Goal: Check status: Check status

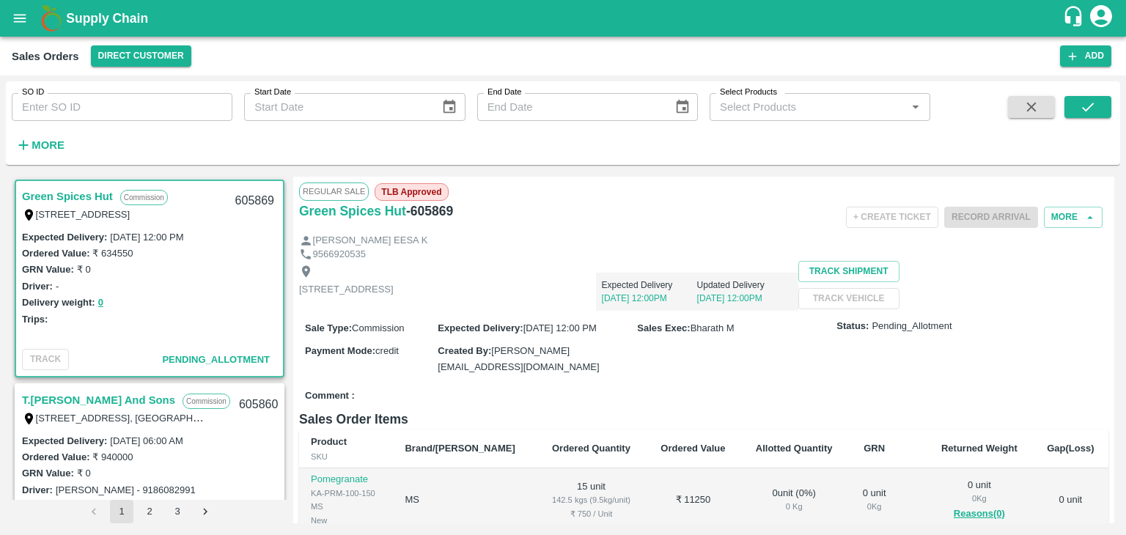
click at [311, 48] on div "Sales Orders Direct Customer" at bounding box center [536, 55] width 1049 height 21
click at [117, 107] on input "SO ID" at bounding box center [122, 107] width 221 height 28
click at [45, 107] on input "SO ID" at bounding box center [122, 107] width 221 height 28
paste input "605207"
type input "605207"
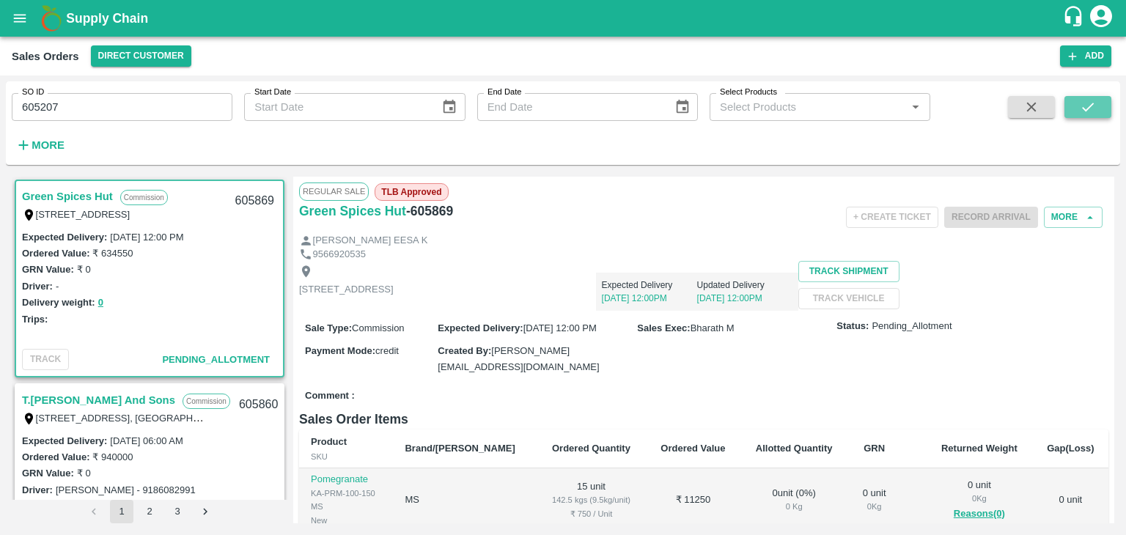
click at [1079, 108] on button "submit" at bounding box center [1088, 107] width 47 height 22
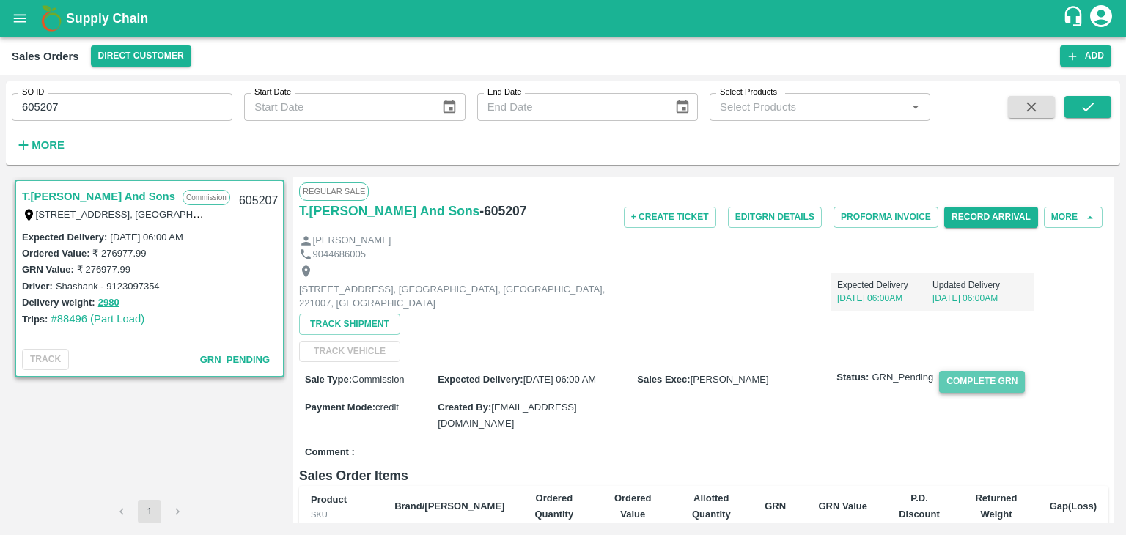
click at [978, 378] on button "Complete GRN" at bounding box center [982, 381] width 86 height 21
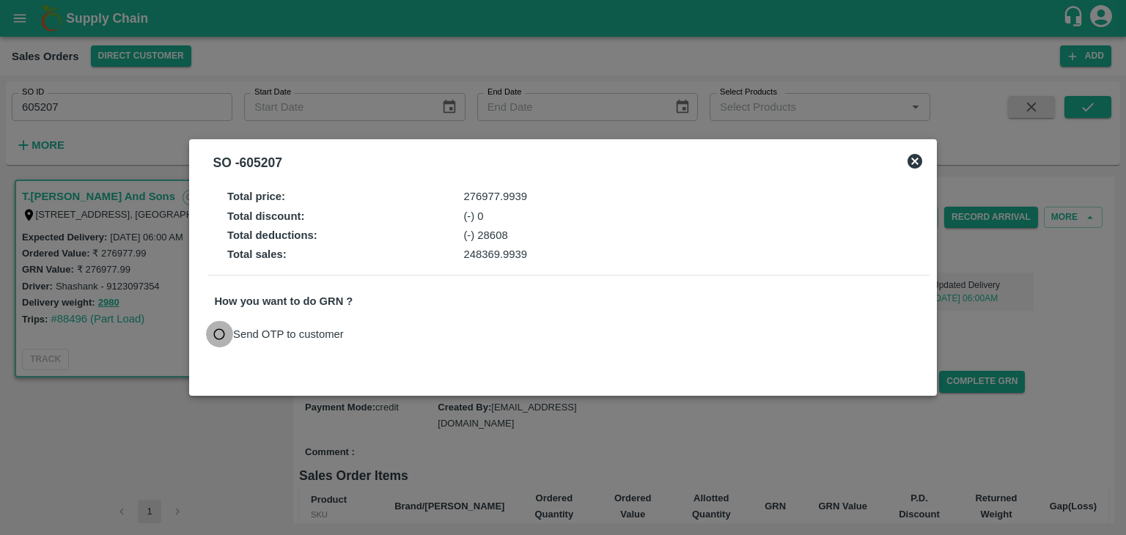
click at [219, 334] on input "Send OTP to customer" at bounding box center [219, 334] width 27 height 27
radio input "true"
click at [381, 334] on button "Send OTP" at bounding box center [386, 333] width 60 height 21
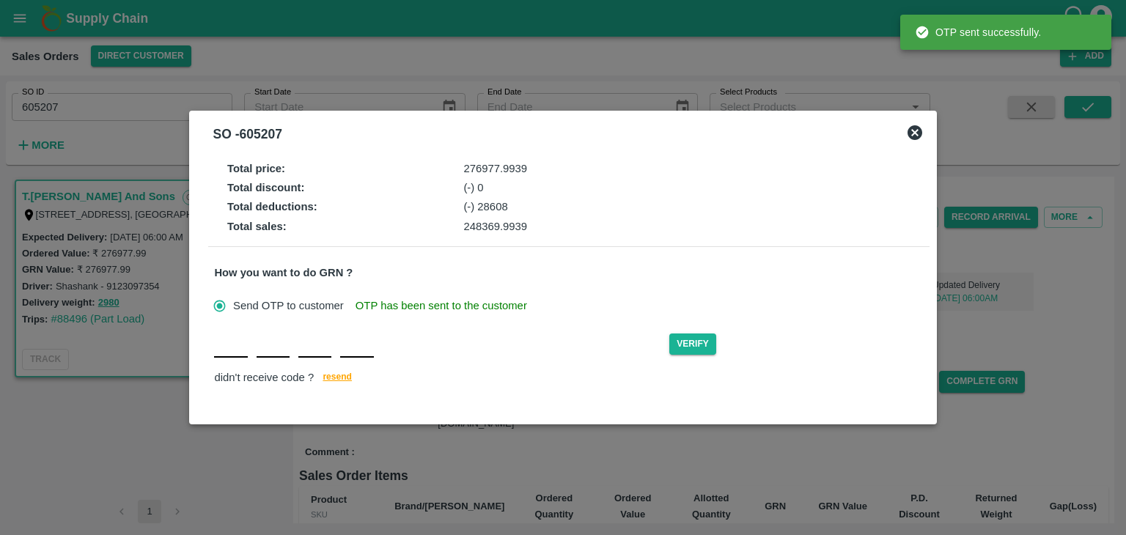
click at [223, 353] on input "text" at bounding box center [230, 344] width 33 height 26
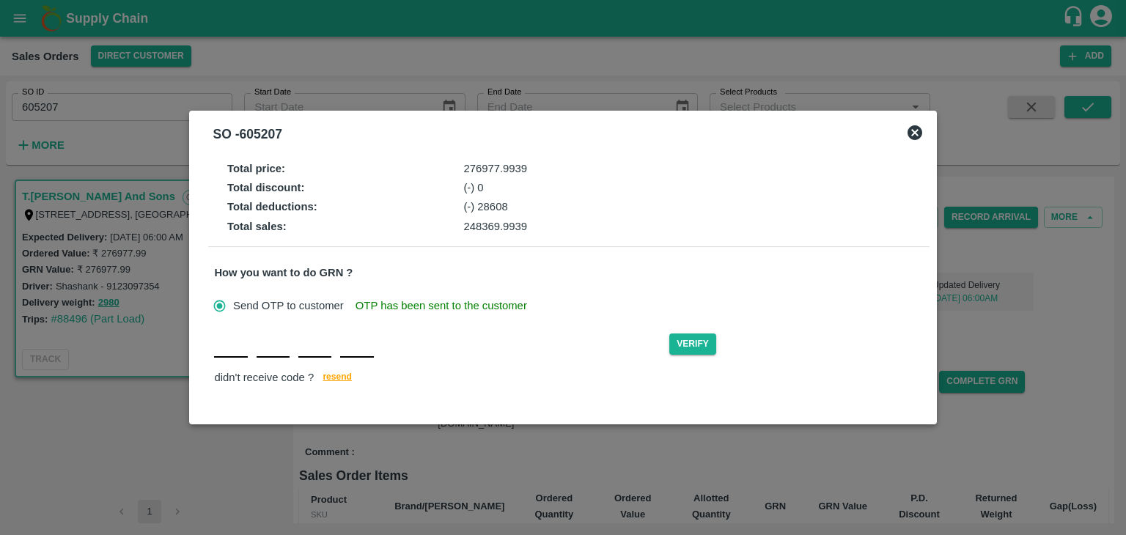
type input "C"
type input "L"
type input "F"
click at [694, 342] on button "Verify" at bounding box center [692, 344] width 47 height 21
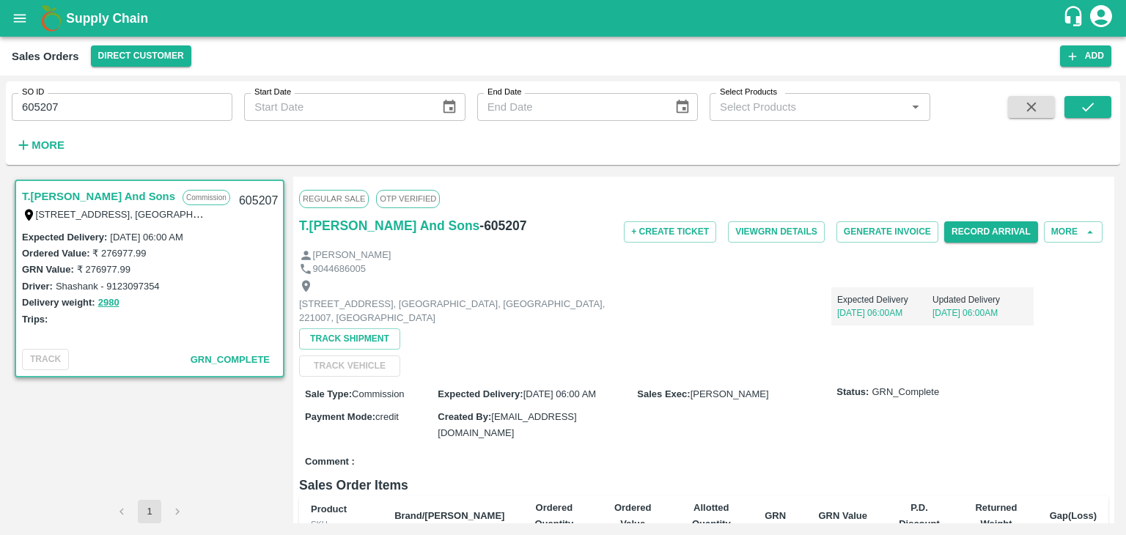
click at [226, 135] on div "SO ID 605207 SO ID Start Date Start Date End Date End Date Select Products Sele…" at bounding box center [465, 119] width 931 height 76
click at [1094, 109] on icon "submit" at bounding box center [1088, 107] width 16 height 16
click at [84, 112] on input "605207" at bounding box center [122, 107] width 221 height 28
type input "6"
paste input "text"
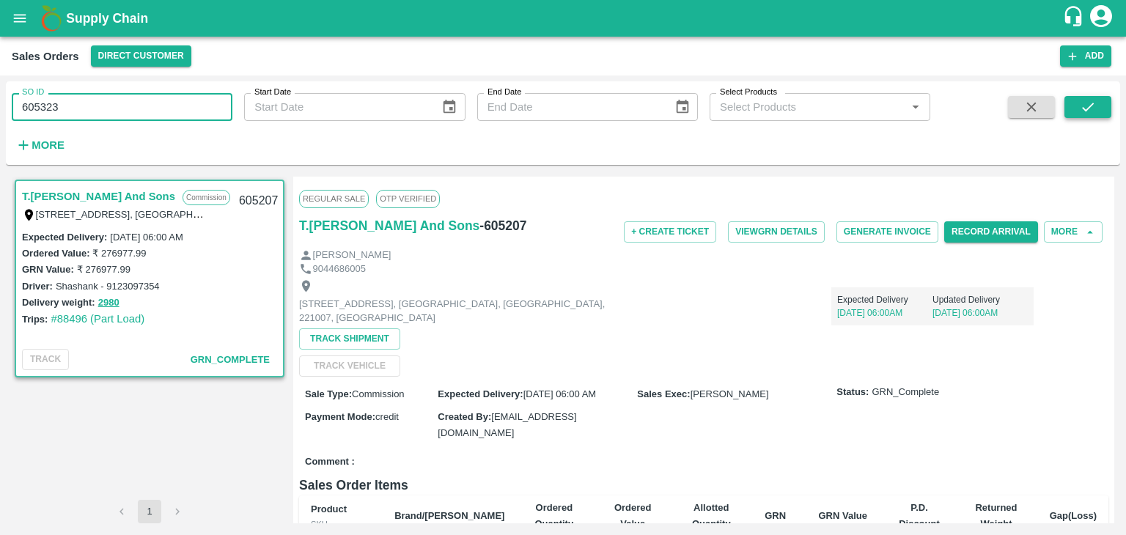
type input "605323"
click at [1091, 105] on icon "submit" at bounding box center [1088, 107] width 12 height 9
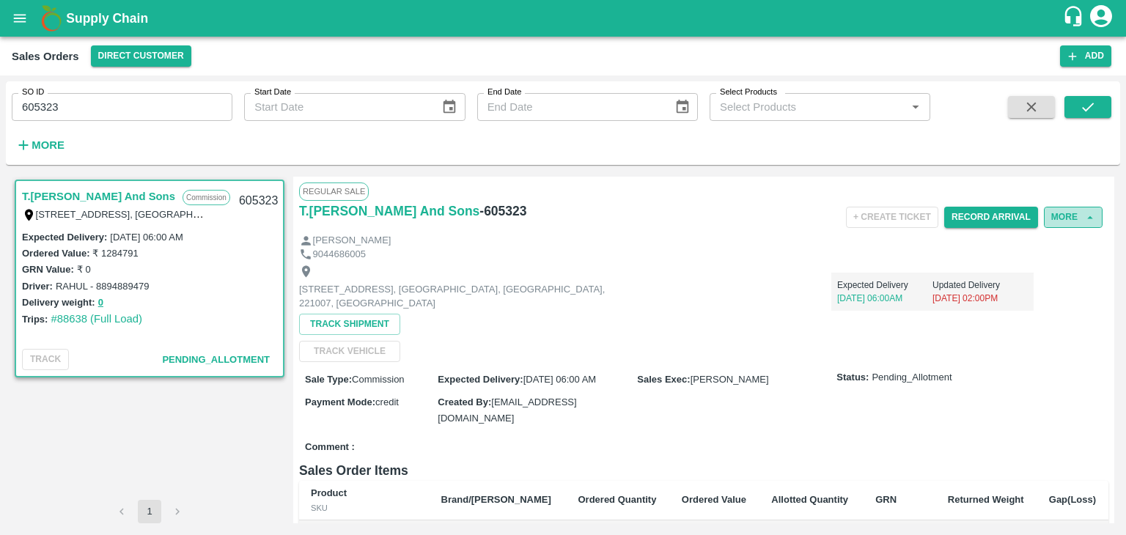
click at [1074, 218] on button "More" at bounding box center [1073, 217] width 59 height 21
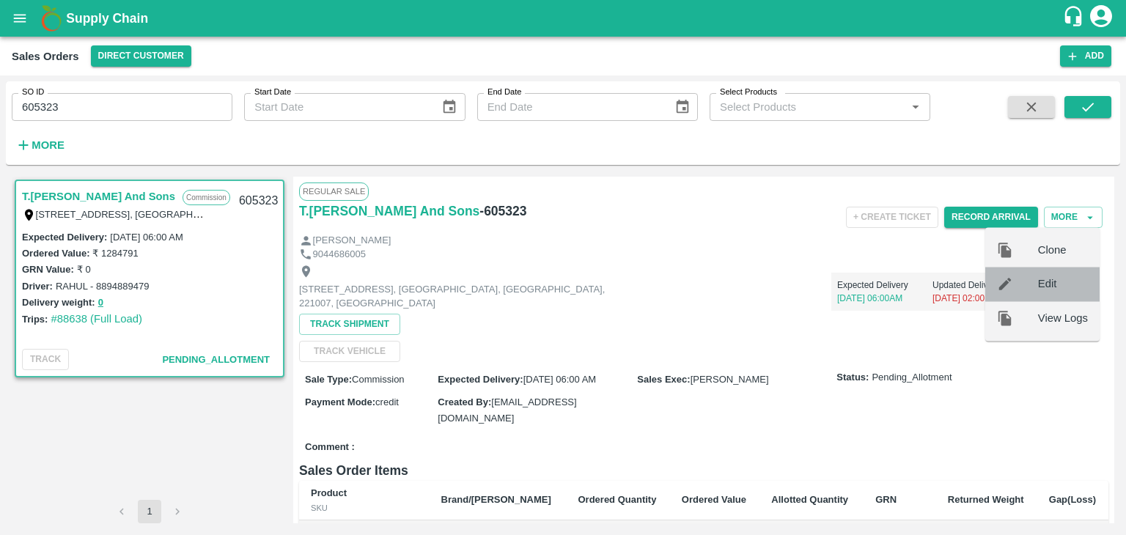
click at [1054, 283] on span "Edit" at bounding box center [1063, 284] width 50 height 16
